Goal: Task Accomplishment & Management: Complete application form

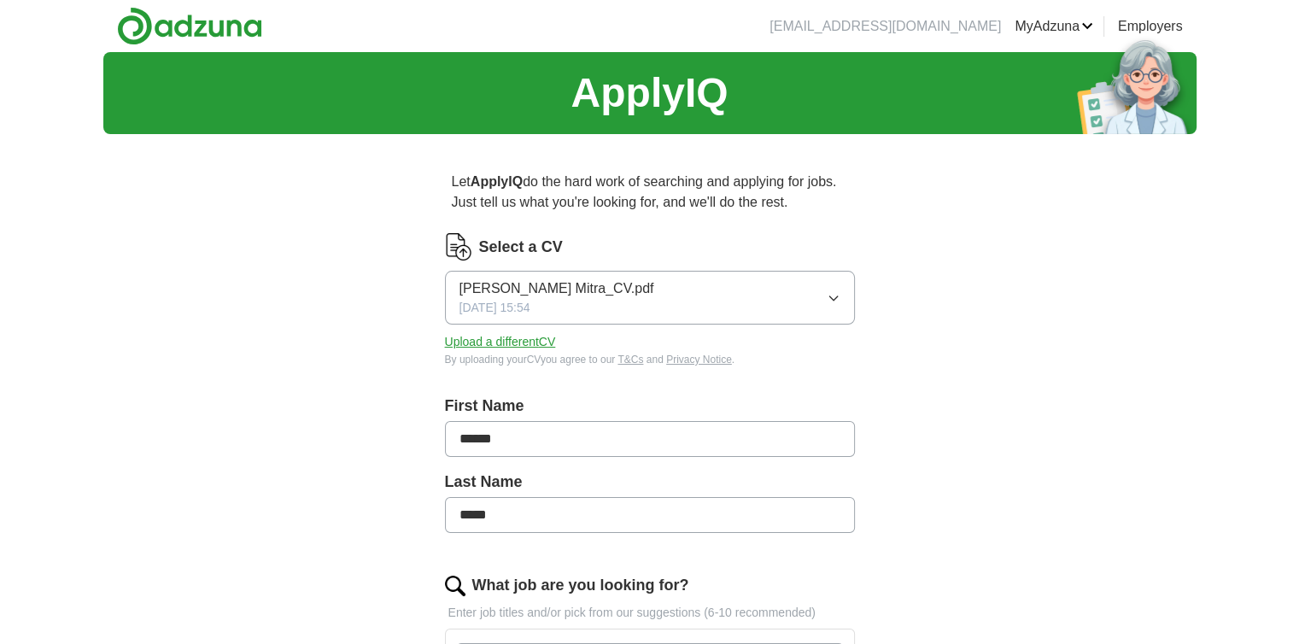
click at [531, 313] on span "[DATE] 15:54" at bounding box center [495, 308] width 71 height 18
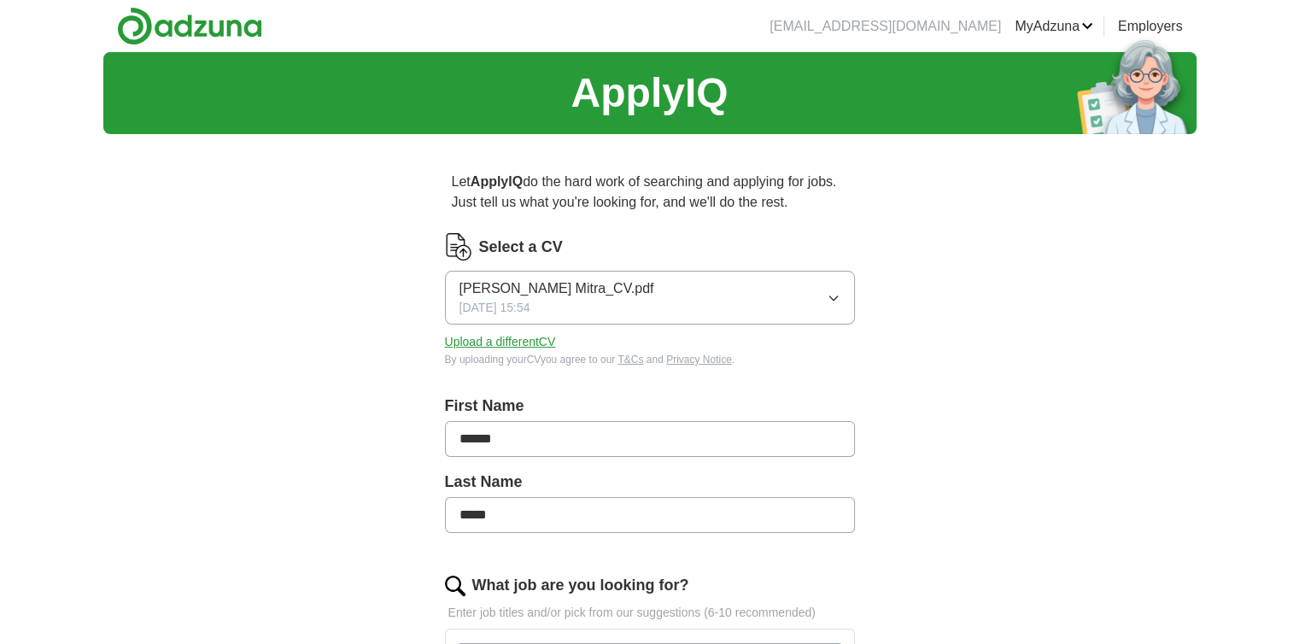
click at [475, 340] on button "Upload a different CV" at bounding box center [500, 342] width 111 height 18
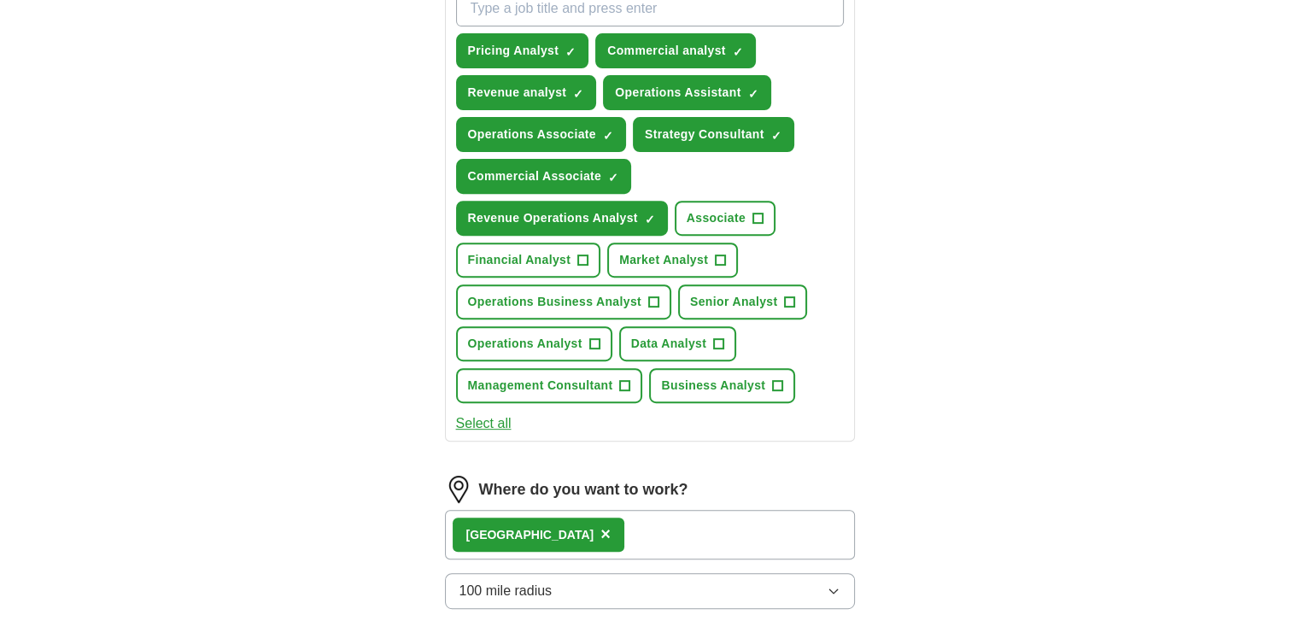
scroll to position [655, 0]
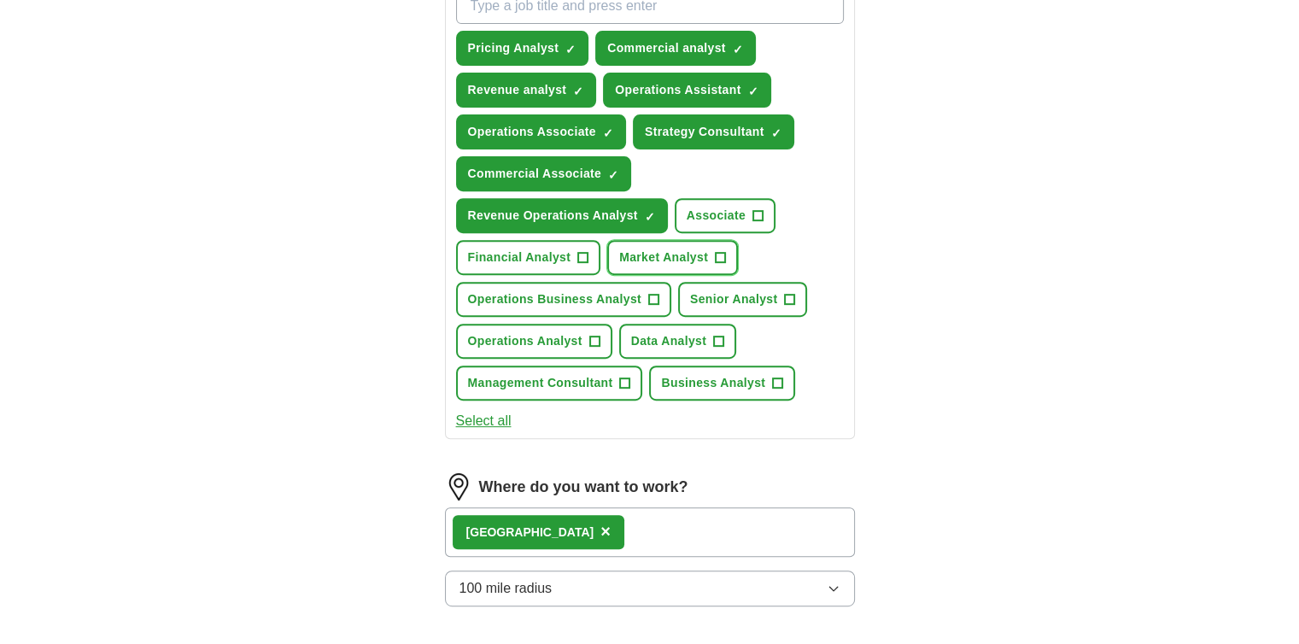
click at [689, 241] on button "Market Analyst +" at bounding box center [672, 257] width 131 height 35
click at [584, 326] on button "Operations Analyst +" at bounding box center [534, 341] width 156 height 35
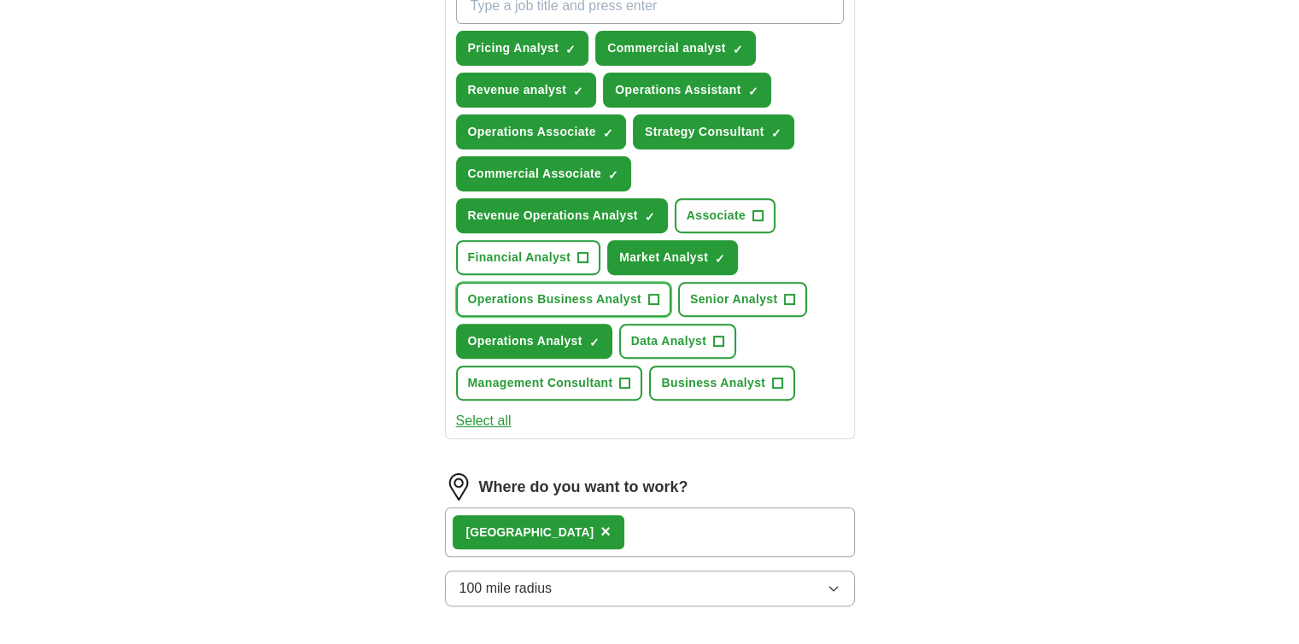
click at [612, 291] on span "Operations Business Analyst" at bounding box center [554, 299] width 173 height 18
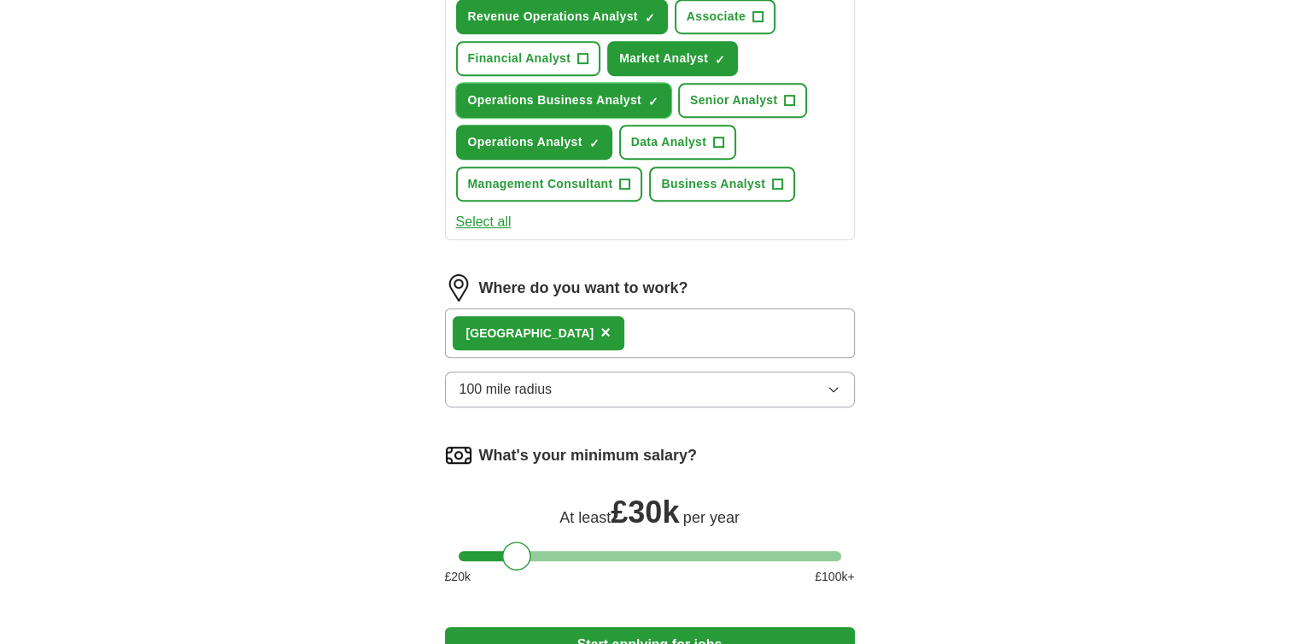
scroll to position [1042, 0]
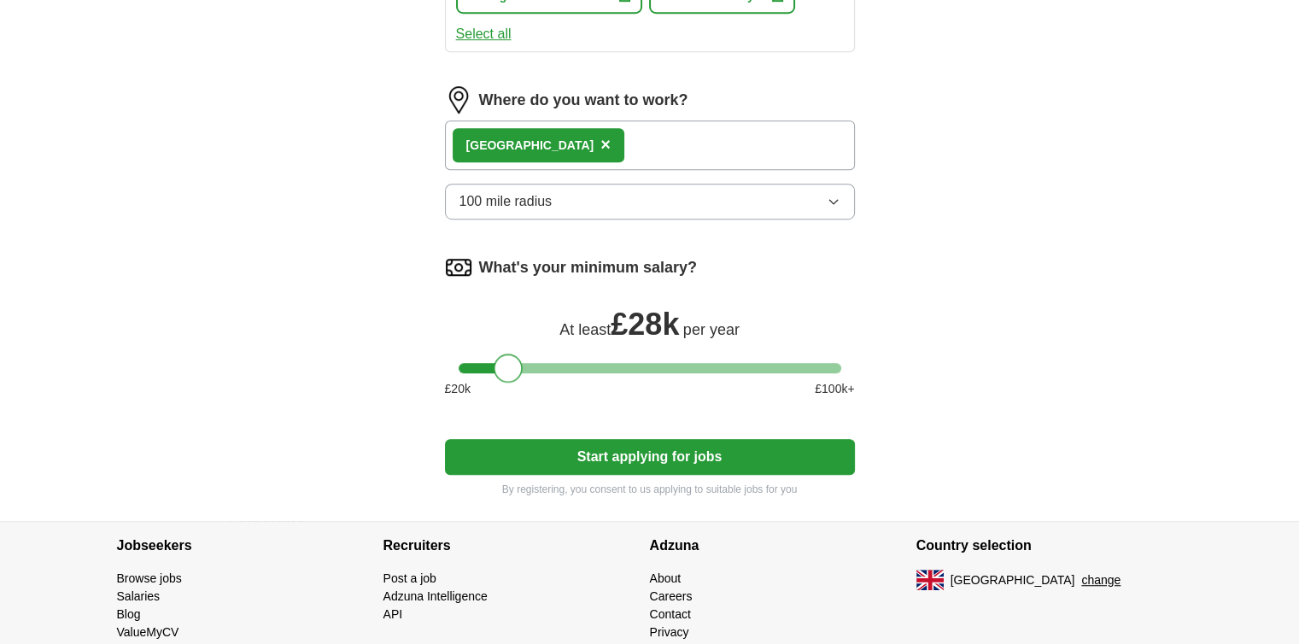
click at [501, 362] on div at bounding box center [508, 368] width 29 height 29
click at [577, 445] on button "Start applying for jobs" at bounding box center [650, 457] width 410 height 36
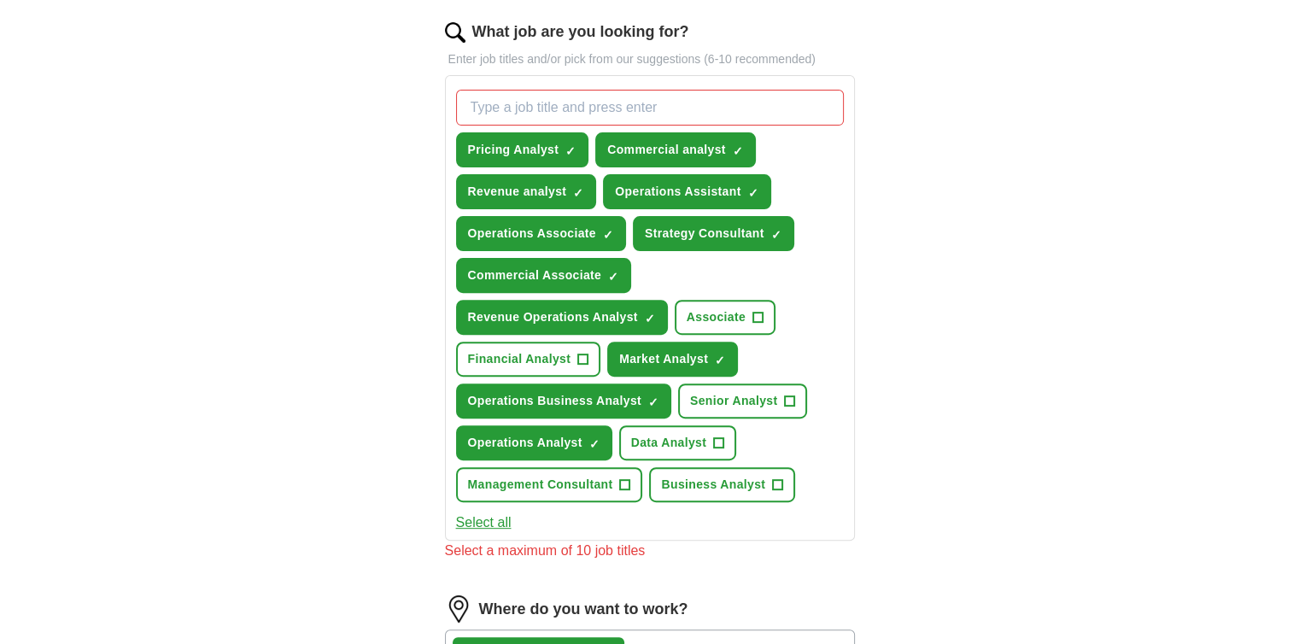
scroll to position [554, 0]
click at [574, 189] on span "✓" at bounding box center [578, 193] width 10 height 14
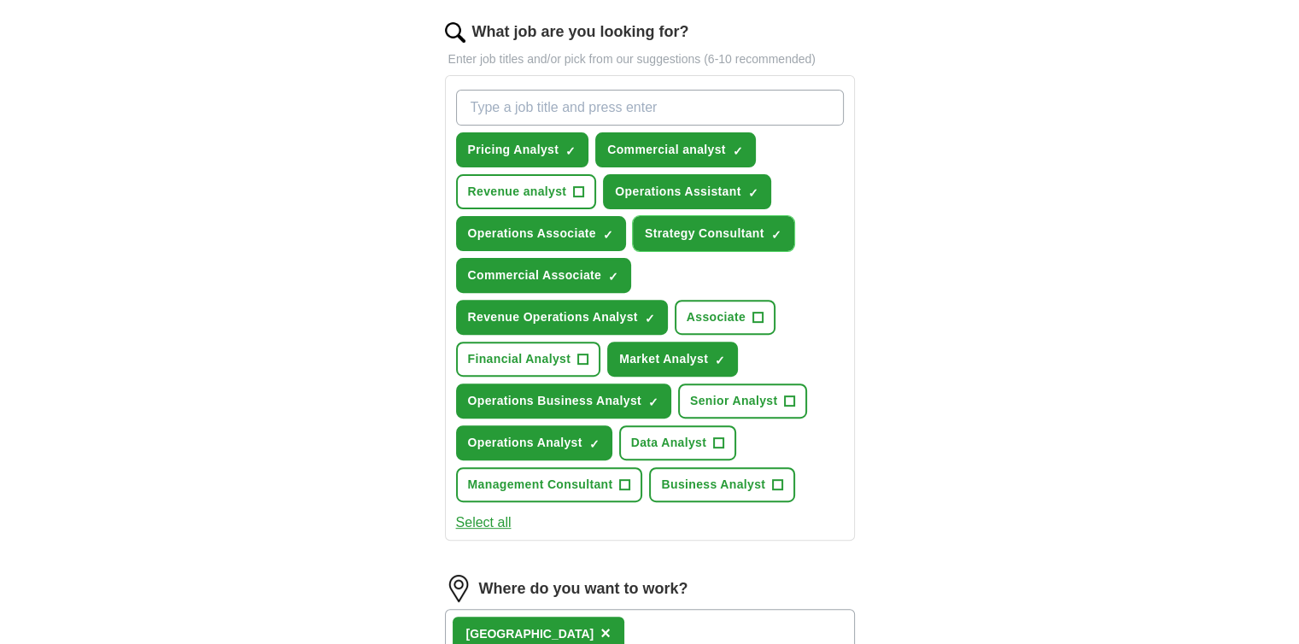
click at [714, 227] on span "Strategy Consultant" at bounding box center [705, 234] width 120 height 18
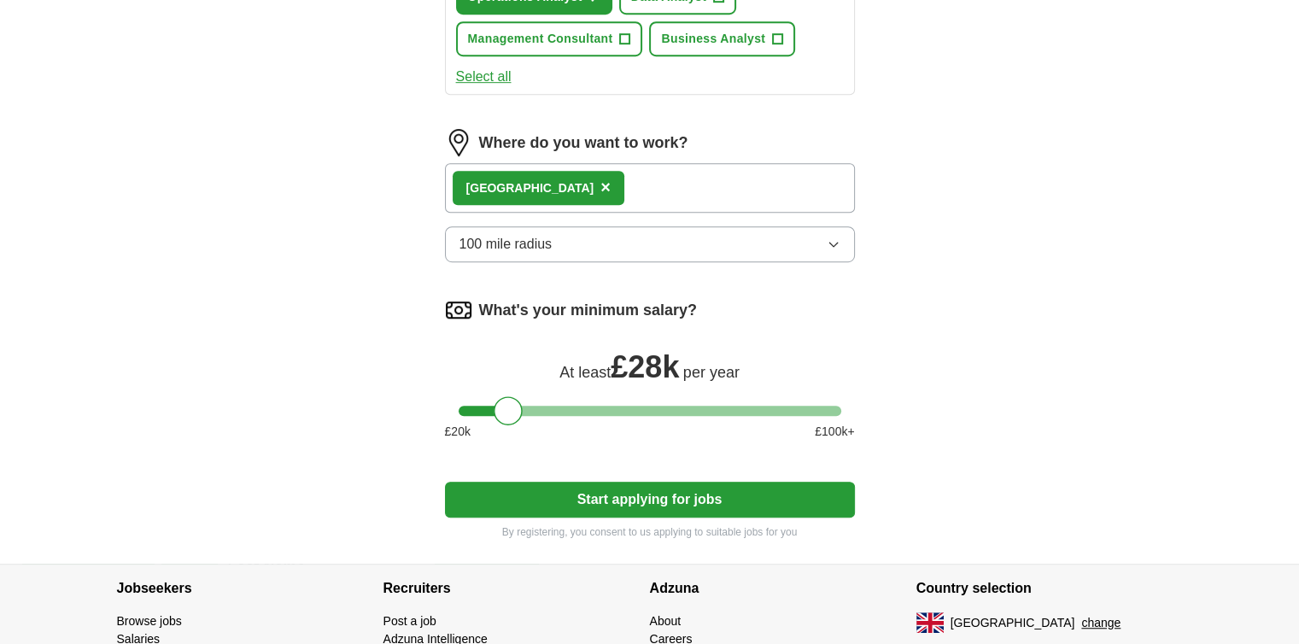
scroll to position [998, 0]
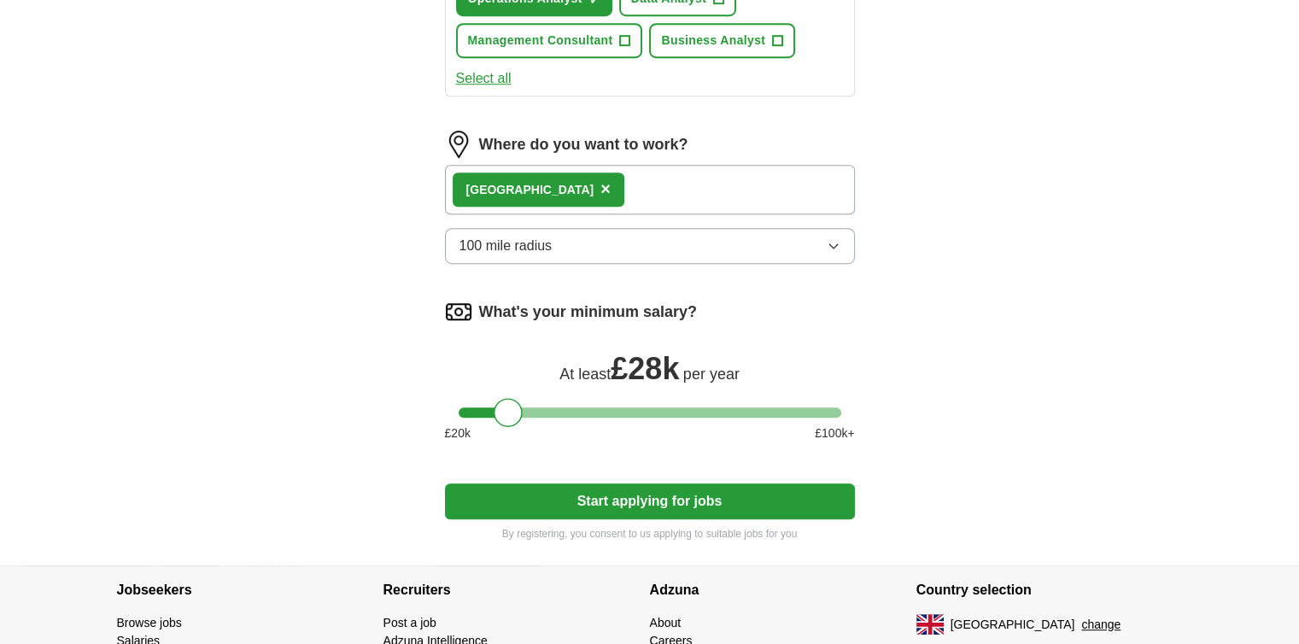
click at [598, 496] on button "Start applying for jobs" at bounding box center [650, 502] width 410 height 36
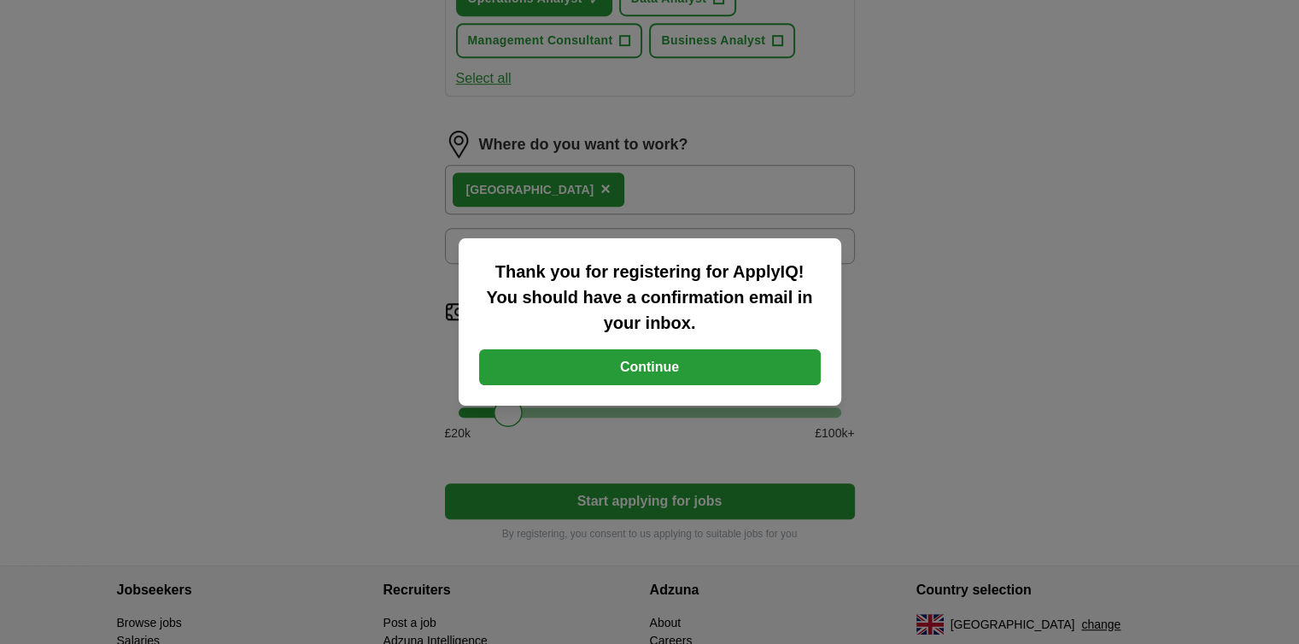
click at [631, 351] on button "Continue" at bounding box center [650, 367] width 342 height 36
